Goal: Transaction & Acquisition: Purchase product/service

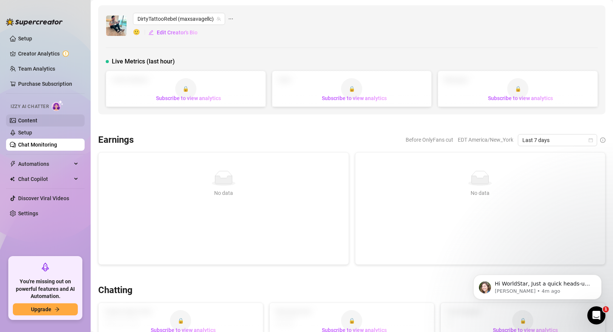
click at [37, 123] on link "Content" at bounding box center [27, 120] width 19 height 6
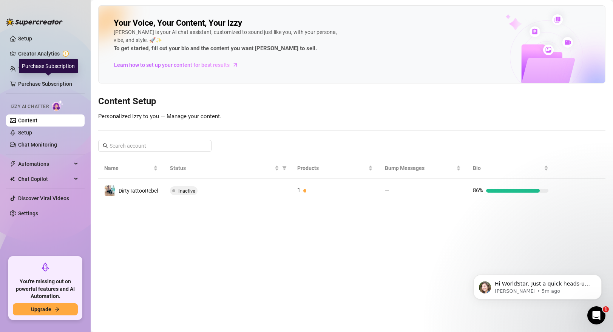
click at [58, 71] on div "Purchase Subscription" at bounding box center [48, 66] width 59 height 14
click at [33, 67] on div "Purchase Subscription" at bounding box center [48, 66] width 59 height 14
click at [38, 56] on link "Creator Analytics" at bounding box center [48, 54] width 60 height 12
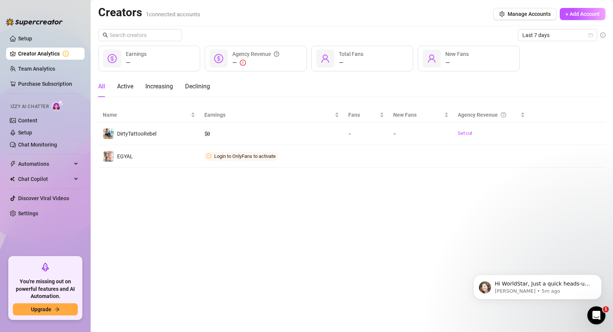
click at [38, 56] on link "Creator Analytics" at bounding box center [48, 54] width 60 height 12
